Goal: Task Accomplishment & Management: Use online tool/utility

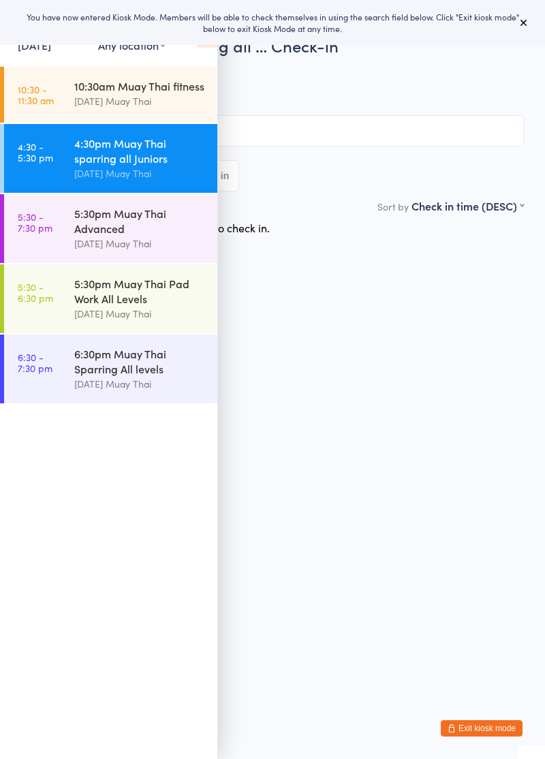
click at [209, 46] on icon at bounding box center [206, 33] width 21 height 29
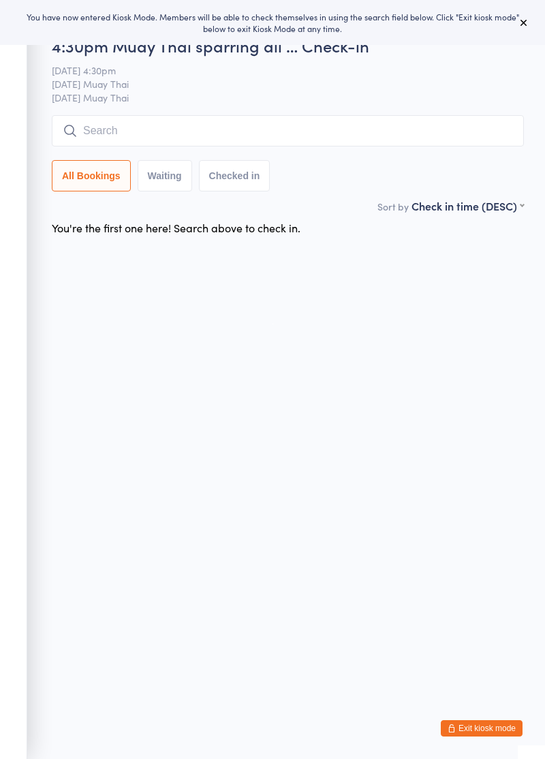
click at [196, 48] on h2 "4:30pm Muay Thai sparring all … Check-in" at bounding box center [288, 45] width 472 height 22
click at [170, 133] on input "search" at bounding box center [288, 130] width 472 height 31
type input "Leyt"
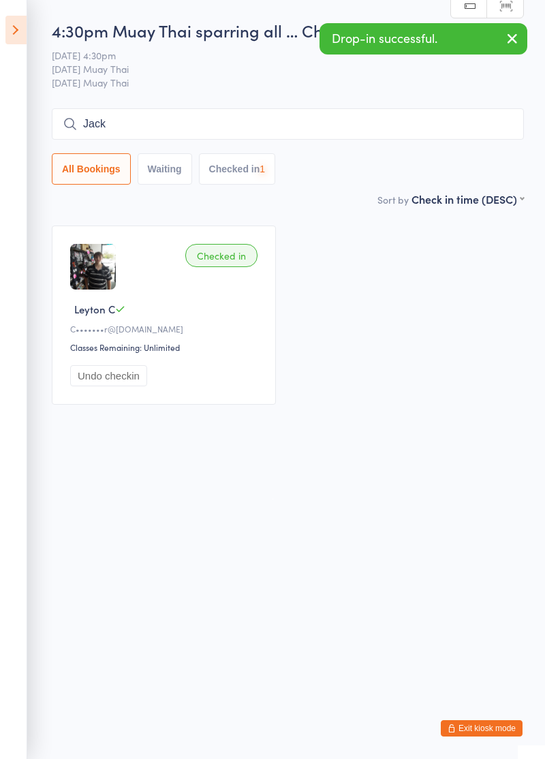
type input "Jack"
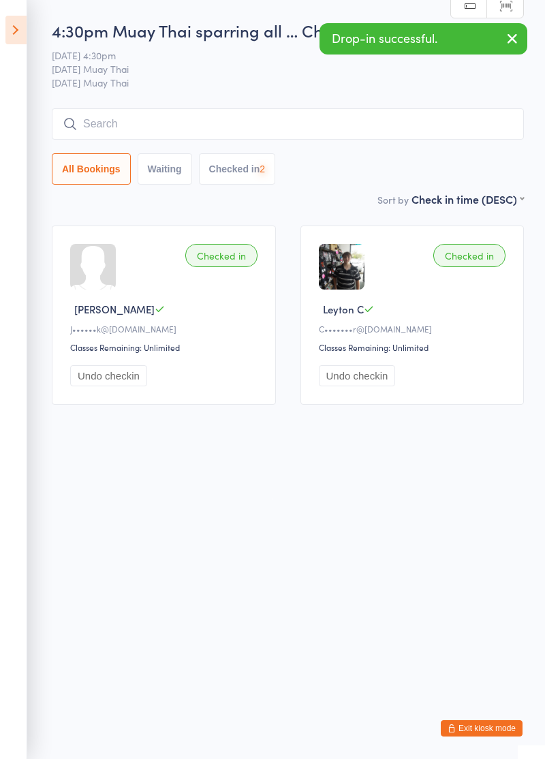
click at [83, 378] on button "Undo checkin" at bounding box center [108, 375] width 77 height 21
click at [95, 119] on input "search" at bounding box center [288, 123] width 472 height 31
type input "Pgilp"
